Goal: Task Accomplishment & Management: Use online tool/utility

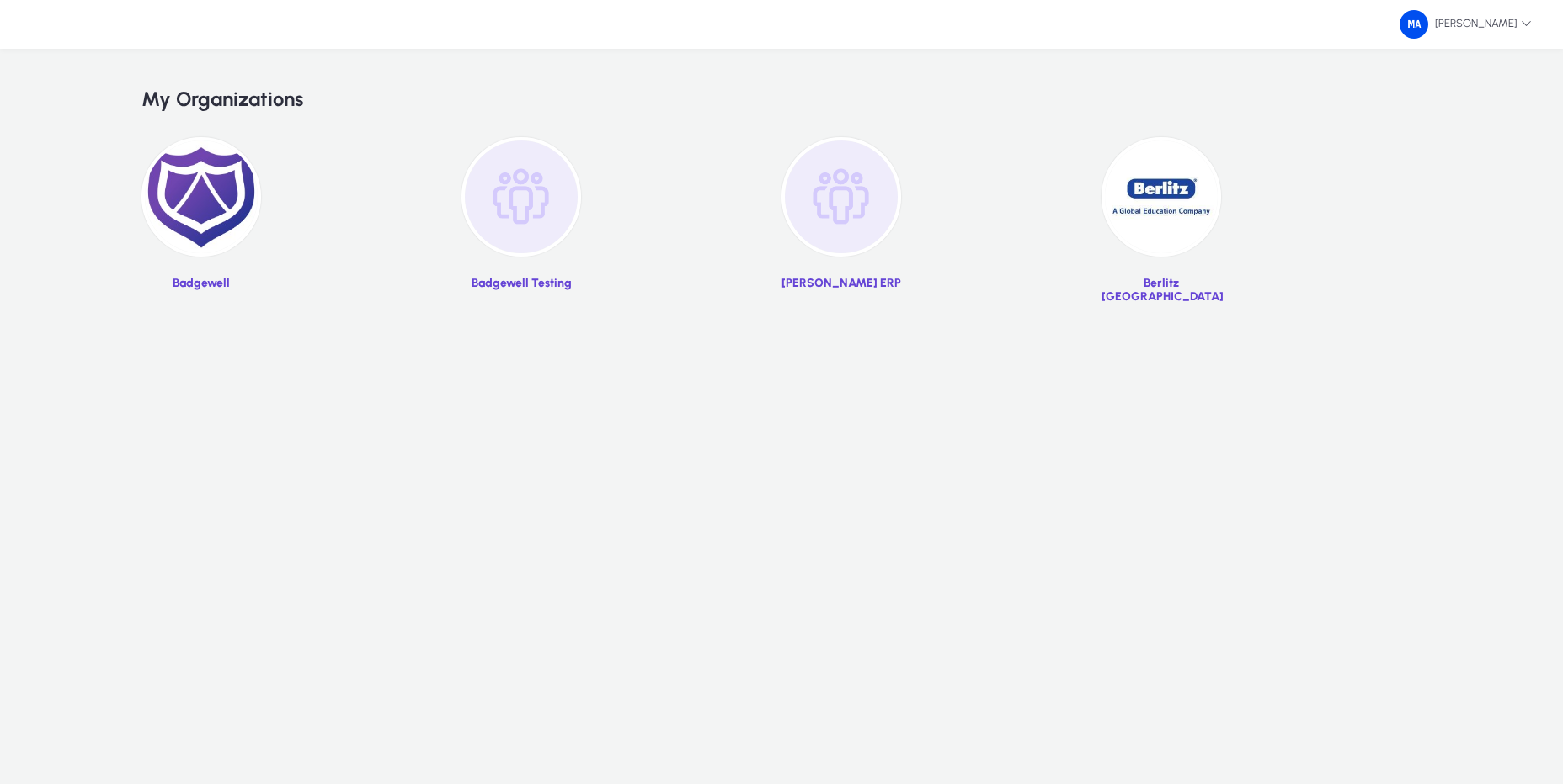
click at [182, 192] on img at bounding box center [201, 196] width 120 height 120
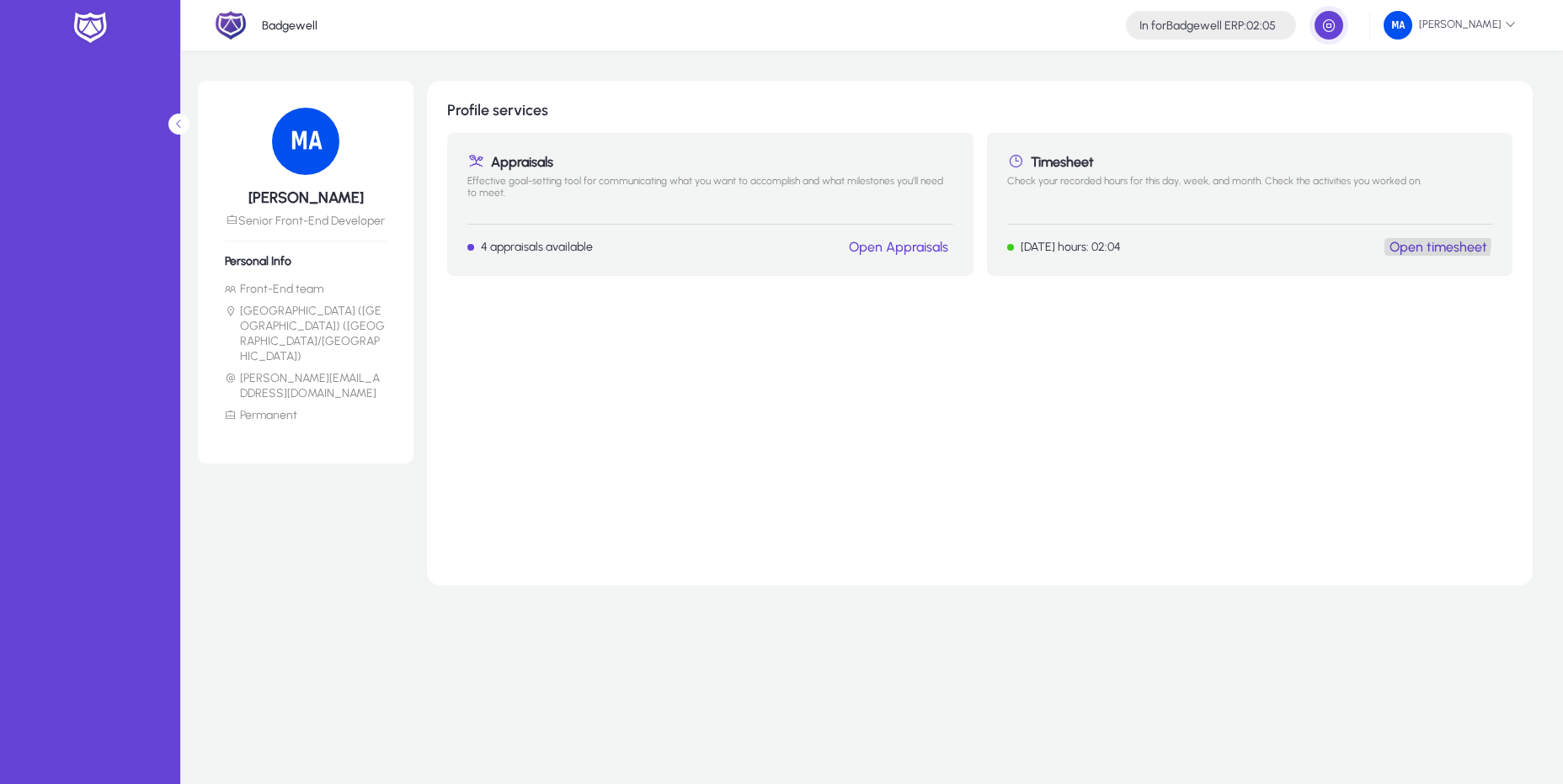
click at [1422, 241] on link "Open timesheet" at bounding box center [1438, 247] width 98 height 16
click at [1415, 247] on link "Open timesheet" at bounding box center [1438, 247] width 98 height 16
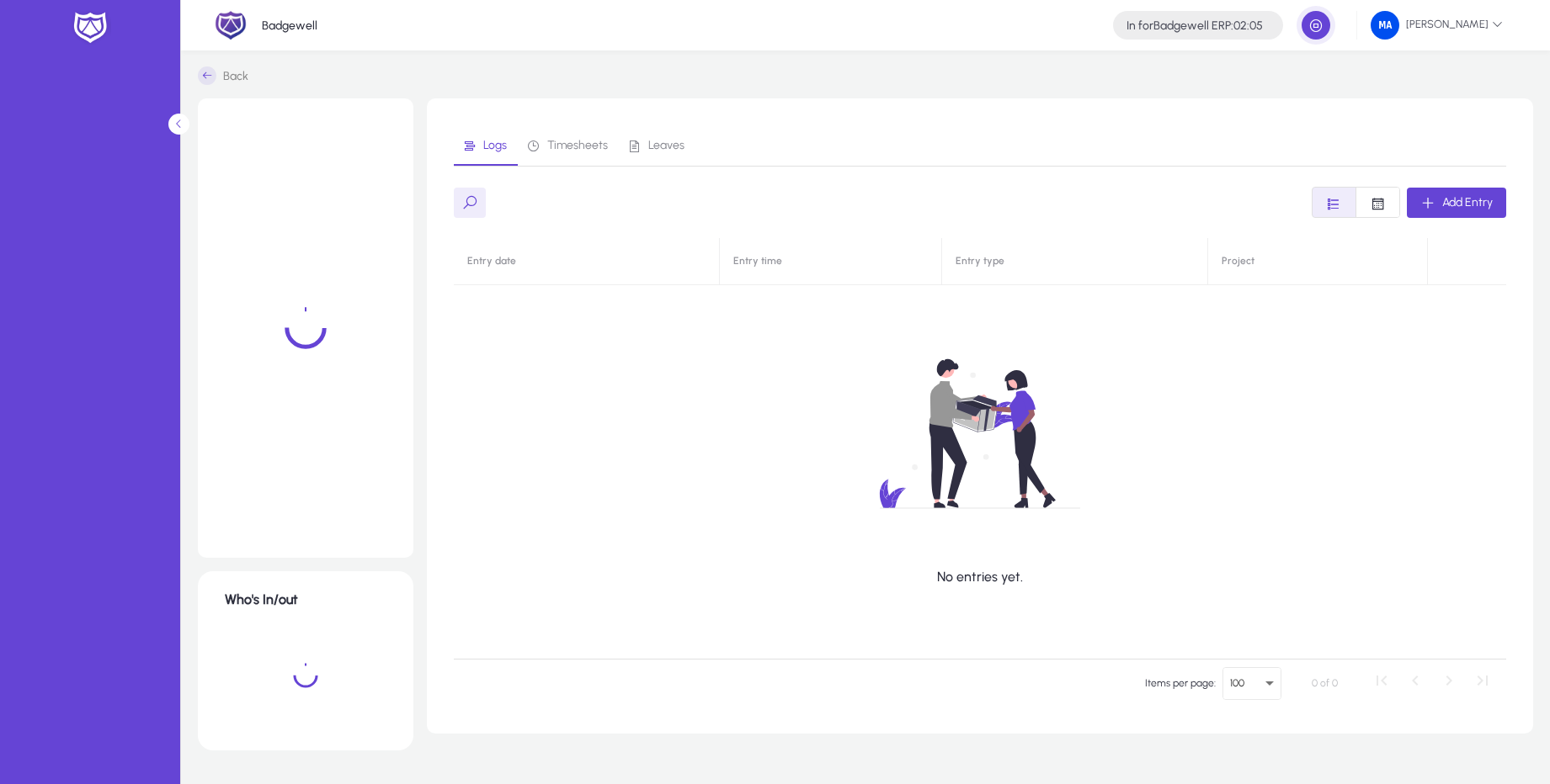
scroll to position [34, 0]
